Goal: Task Accomplishment & Management: Manage account settings

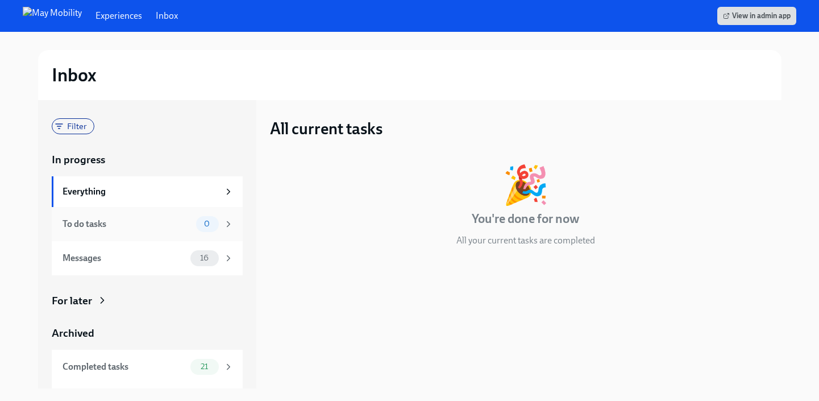
click at [140, 233] on div "To do tasks 0" at bounding box center [147, 224] width 191 height 34
click at [145, 264] on div "Messages" at bounding box center [124, 258] width 123 height 13
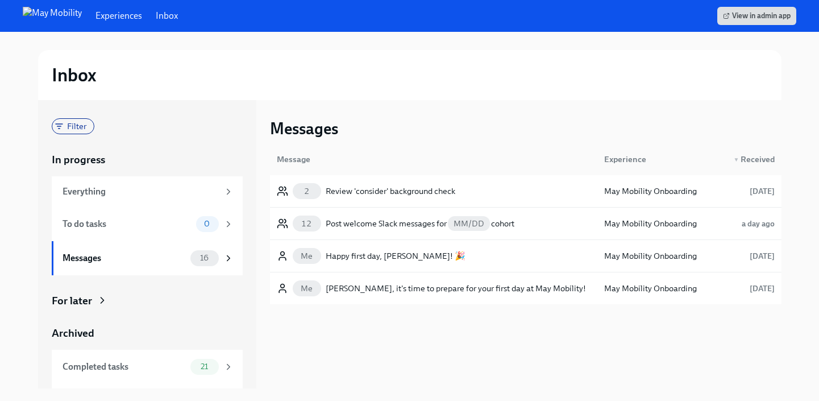
scroll to position [30, 0]
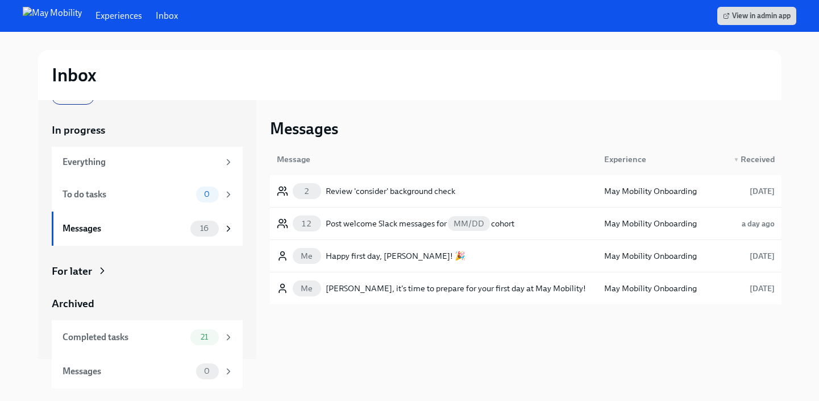
click at [151, 328] on div "Completed tasks 21" at bounding box center [147, 337] width 191 height 34
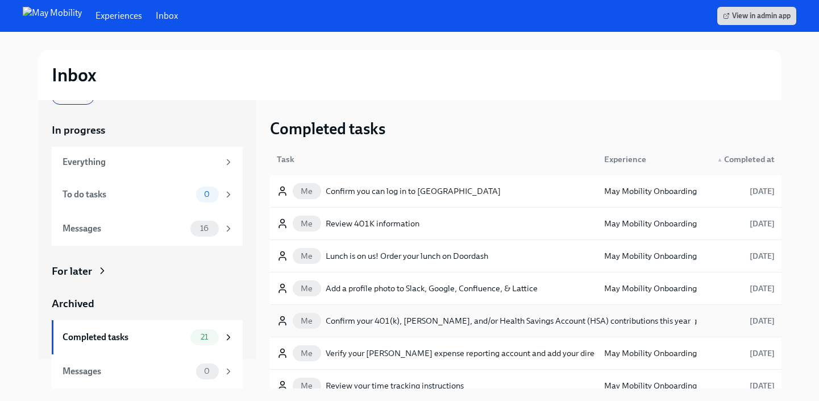
scroll to position [189, 0]
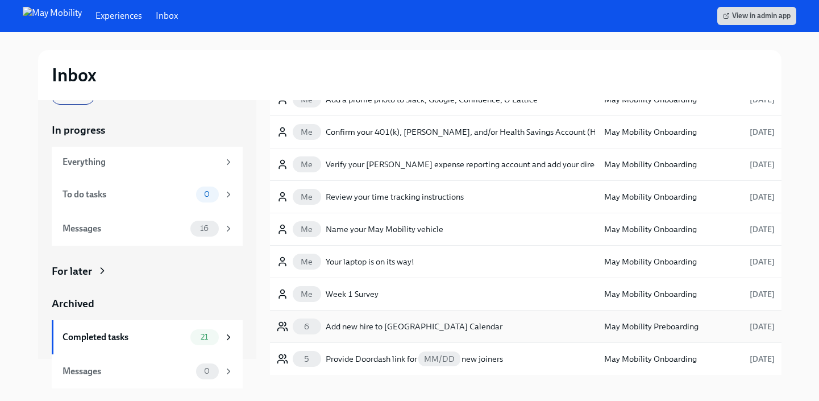
click at [366, 329] on div "Add new hire to [GEOGRAPHIC_DATA] Calendar" at bounding box center [414, 327] width 177 height 14
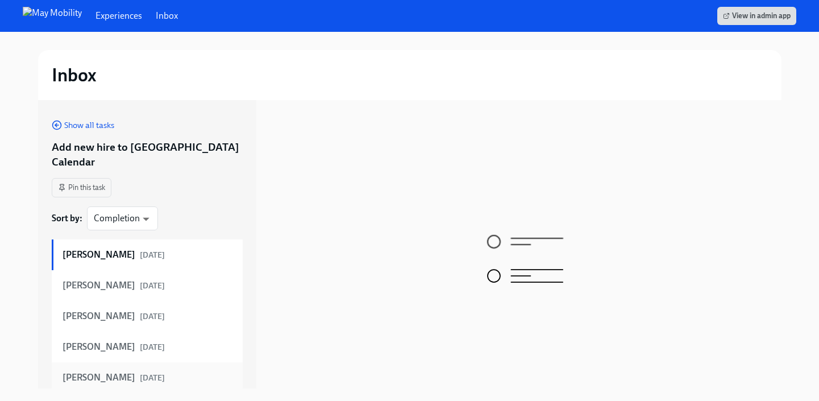
scroll to position [21, 0]
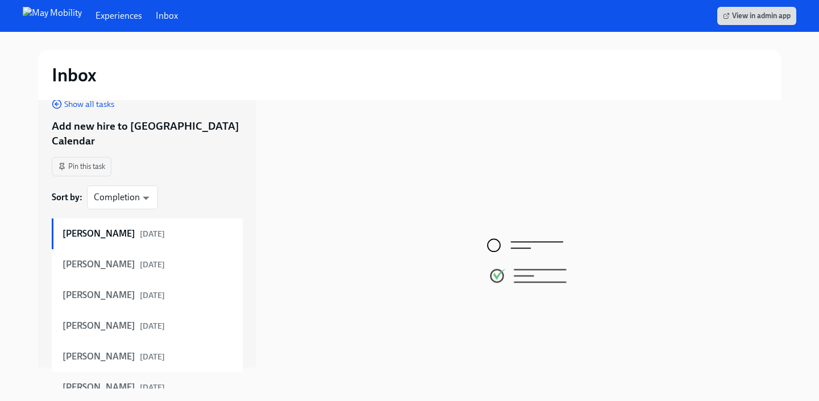
click at [168, 381] on div "[PERSON_NAME] [DATE]" at bounding box center [148, 387] width 171 height 13
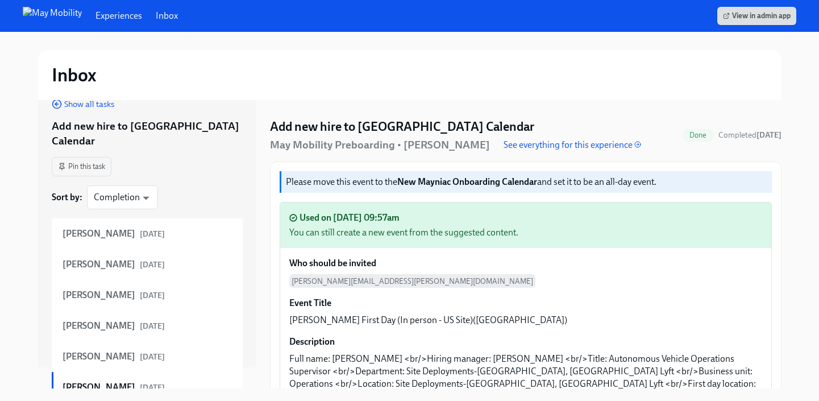
click at [151, 23] on div "Experiences Inbox" at bounding box center [100, 16] width 155 height 18
click at [156, 17] on link "Inbox" at bounding box center [167, 16] width 22 height 13
